Goal: Navigation & Orientation: Understand site structure

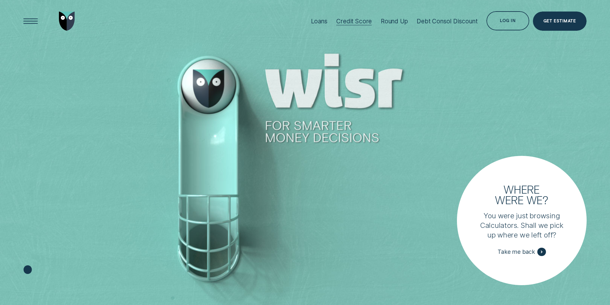
click at [363, 22] on div "Credit Score" at bounding box center [354, 21] width 36 height 7
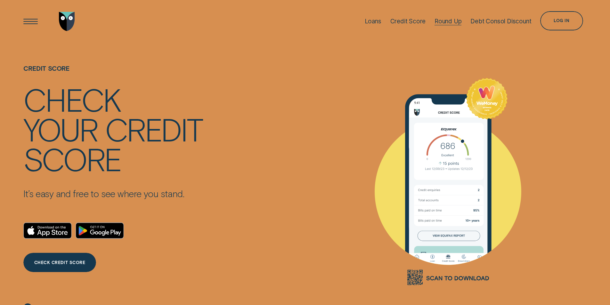
click at [442, 22] on div "Round Up" at bounding box center [448, 21] width 27 height 7
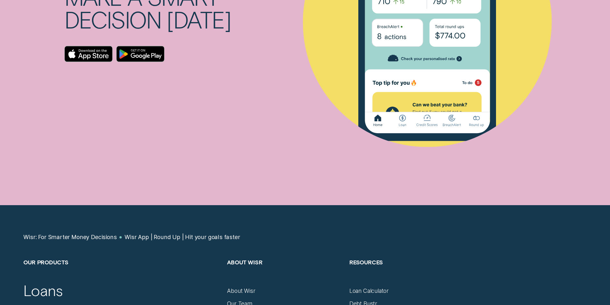
scroll to position [2818, 0]
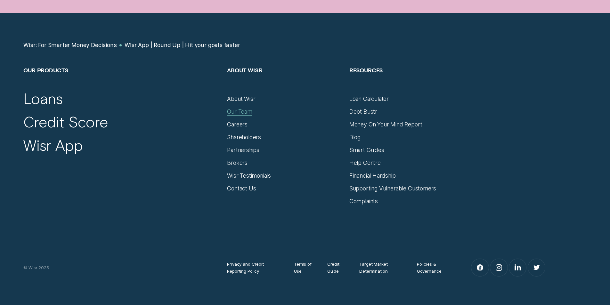
click at [234, 111] on div "Our Team" at bounding box center [239, 111] width 25 height 7
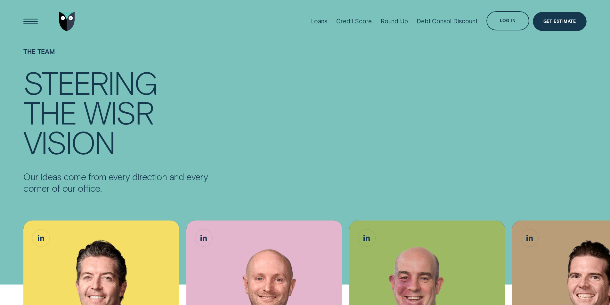
click at [322, 21] on div "Loans" at bounding box center [319, 21] width 17 height 7
